Goal: Task Accomplishment & Management: Use online tool/utility

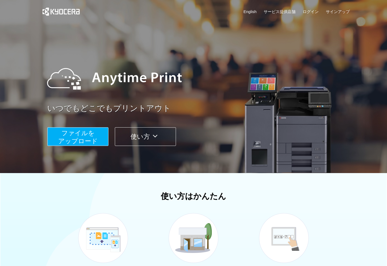
click at [94, 136] on button "ファイルを ​​アップロード" at bounding box center [77, 136] width 61 height 19
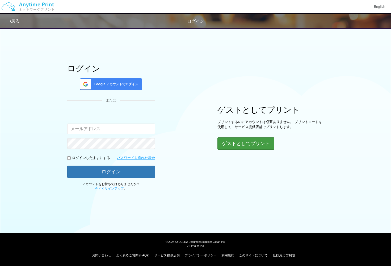
click at [240, 147] on button "ゲストとしてプリント" at bounding box center [246, 143] width 57 height 12
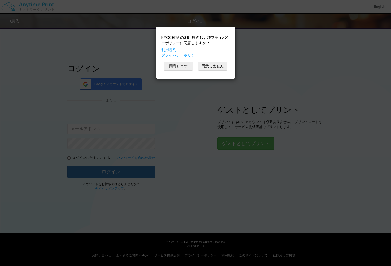
click at [182, 68] on button "同意します" at bounding box center [178, 65] width 29 height 9
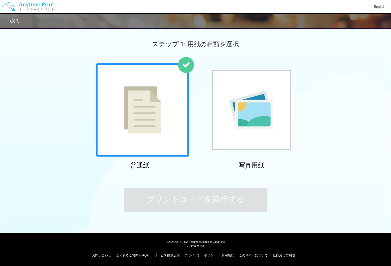
click at [165, 127] on div at bounding box center [142, 109] width 93 height 93
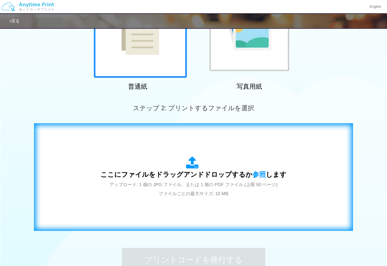
scroll to position [88, 0]
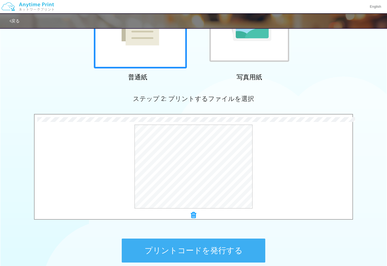
click at [246, 249] on button "プリントコードを発行する" at bounding box center [194, 250] width 144 height 24
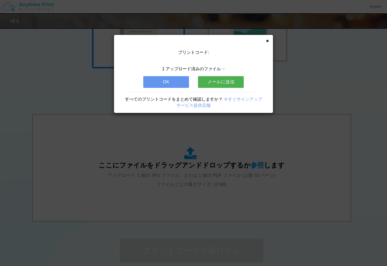
scroll to position [0, 0]
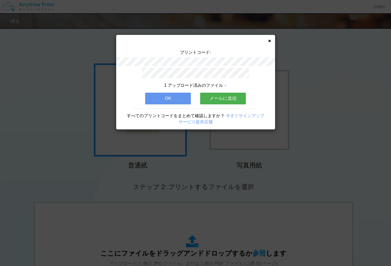
click at [185, 101] on button "OK" at bounding box center [168, 99] width 46 height 12
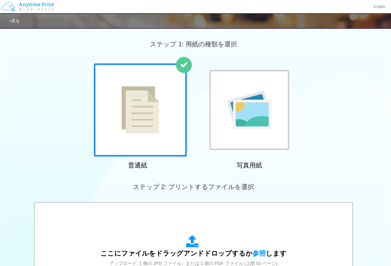
click at [185, 101] on div "1 アップロード済みのファイル OK メールに送信 すべてのプリントコードをまとめて確認しますか？ 今すぐサインアップ サービス提供店舗" at bounding box center [195, 75] width 159 height 62
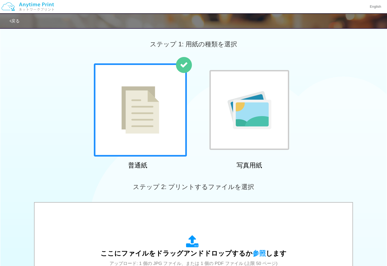
click at [246, 113] on img at bounding box center [250, 110] width 44 height 38
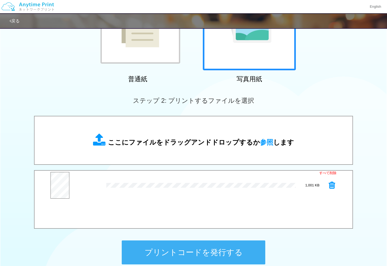
scroll to position [122, 0]
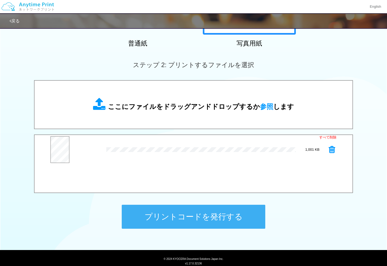
click at [228, 215] on button "プリントコードを発行する" at bounding box center [194, 217] width 144 height 24
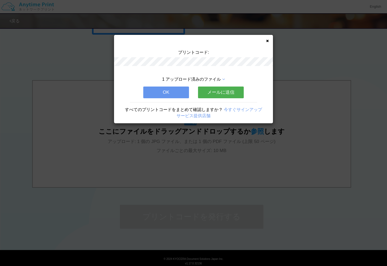
scroll to position [0, 0]
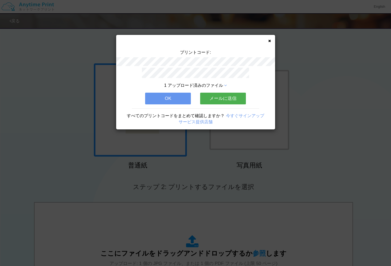
click at [181, 100] on button "OK" at bounding box center [168, 99] width 46 height 12
